Goal: Use online tool/utility: Utilize a website feature to perform a specific function

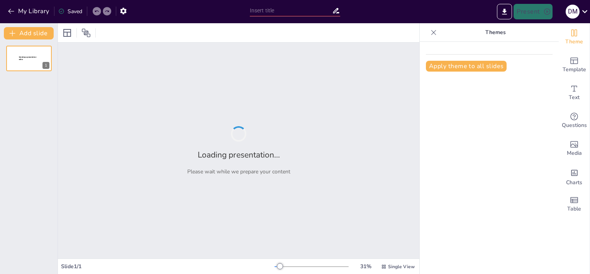
type input "Introducción a Roblox: Un Mundo de Creatividad y Diversión"
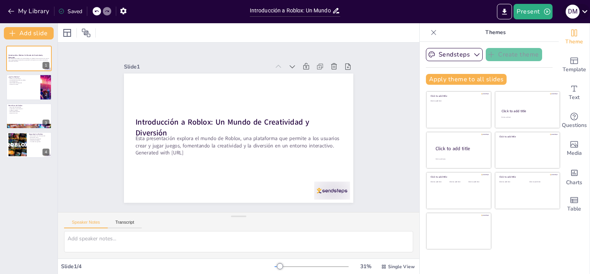
click at [584, 13] on icon at bounding box center [585, 11] width 10 height 10
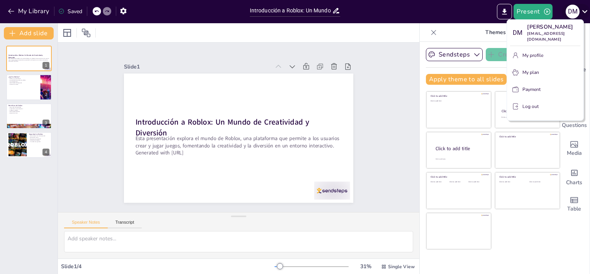
click at [584, 13] on div at bounding box center [295, 137] width 590 height 274
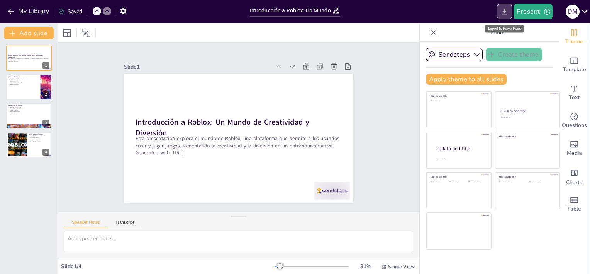
click at [506, 9] on icon "Export to PowerPoint" at bounding box center [505, 11] width 5 height 6
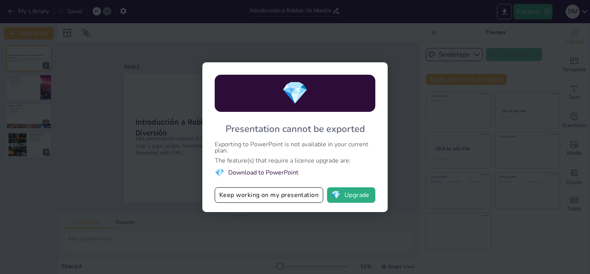
click at [401, 37] on div "💎 Presentation cannot be exported Exporting to PowerPoint is not available in y…" at bounding box center [295, 137] width 590 height 274
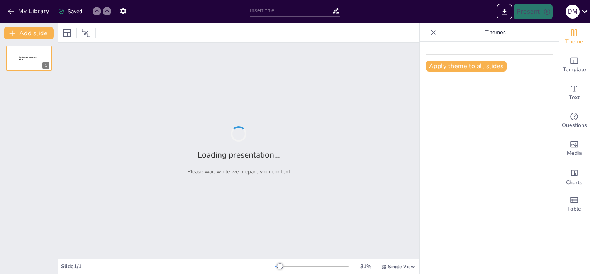
type input "Explorando el Mundo de Minecraft: Un Viaje Interactivo"
type input "Análisis de la figura de [DEMOGRAPHIC_DATA]: Contexto y Relevancia"
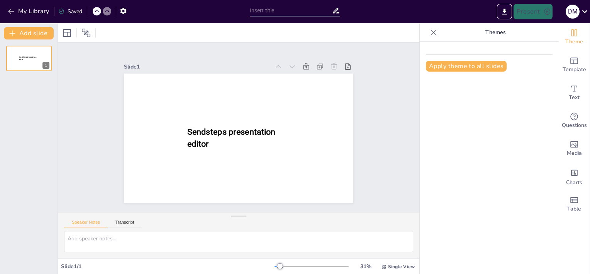
type input "[PERSON_NAME]: Vida y Contribuciones"
